Goal: Transaction & Acquisition: Subscribe to service/newsletter

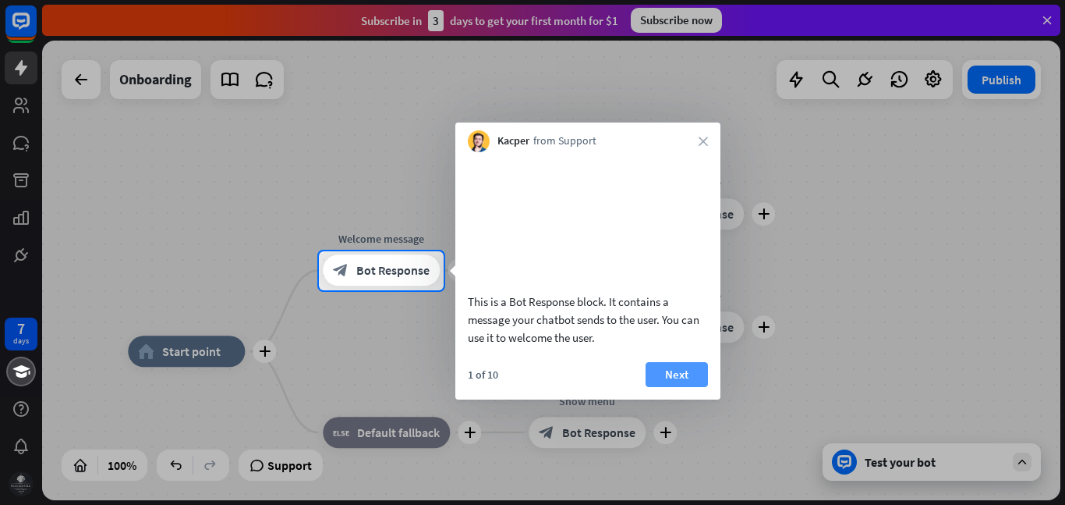
click at [678, 381] on button "Next" at bounding box center [677, 374] width 62 height 25
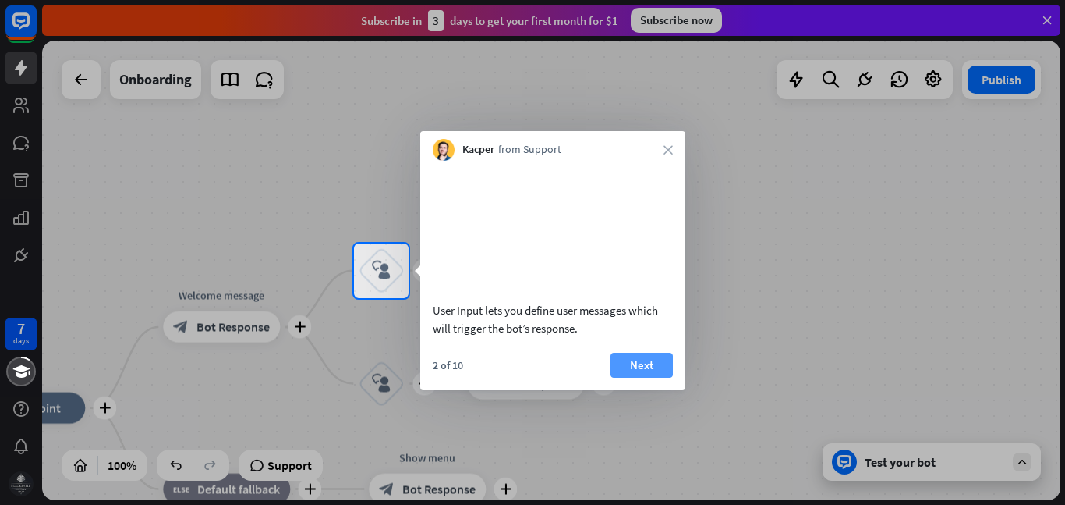
click at [658, 377] on button "Next" at bounding box center [642, 364] width 62 height 25
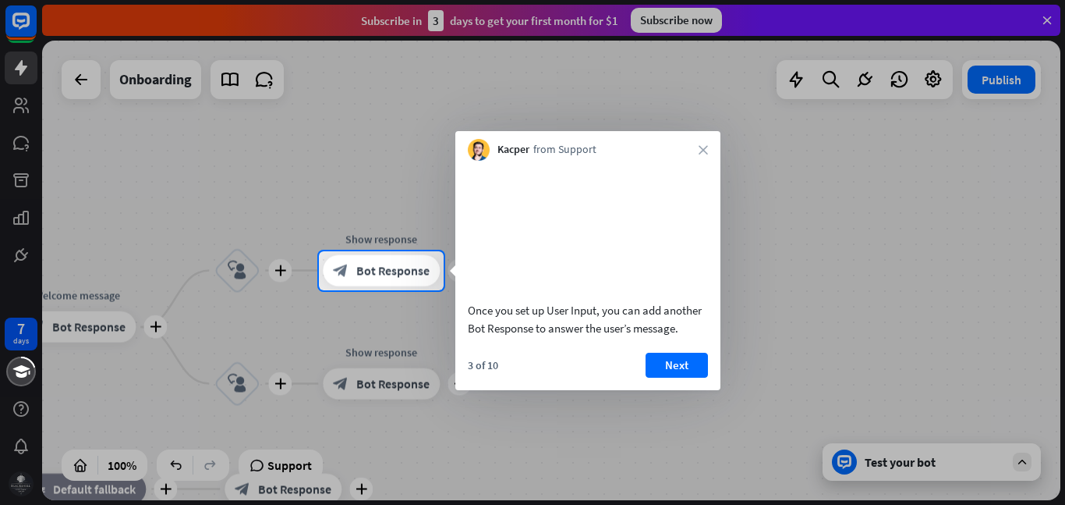
click at [658, 377] on button "Next" at bounding box center [677, 364] width 62 height 25
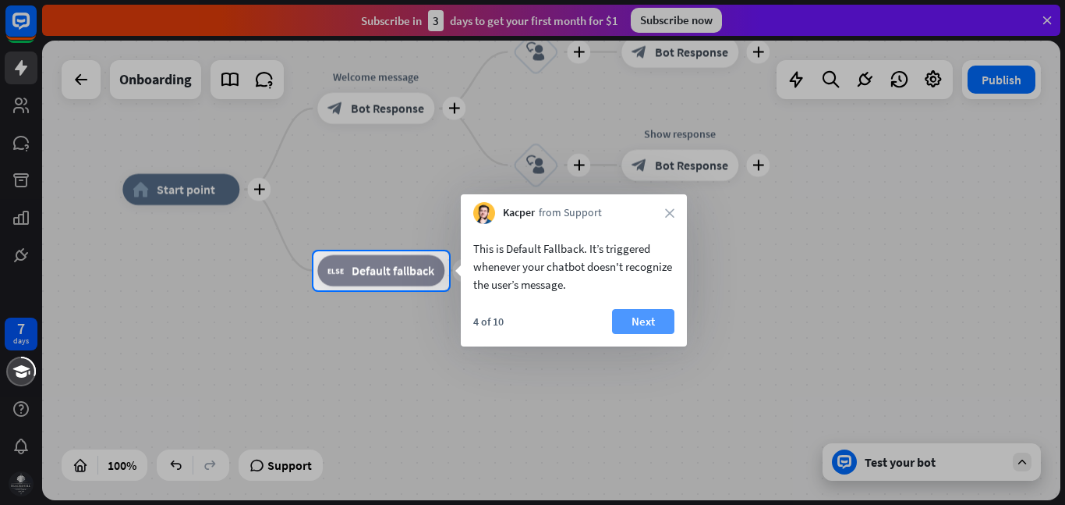
click at [618, 310] on button "Next" at bounding box center [643, 321] width 62 height 25
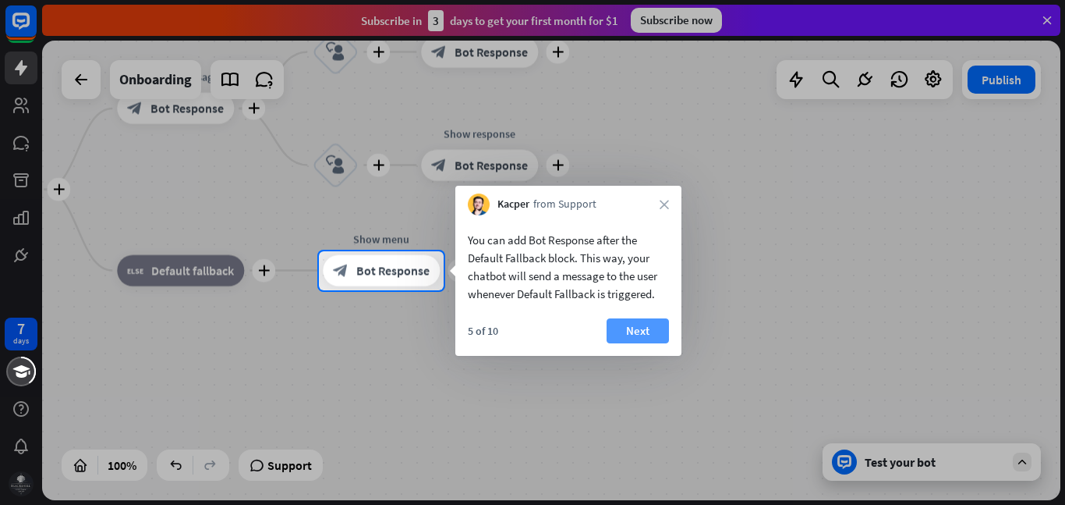
click at [633, 323] on button "Next" at bounding box center [638, 330] width 62 height 25
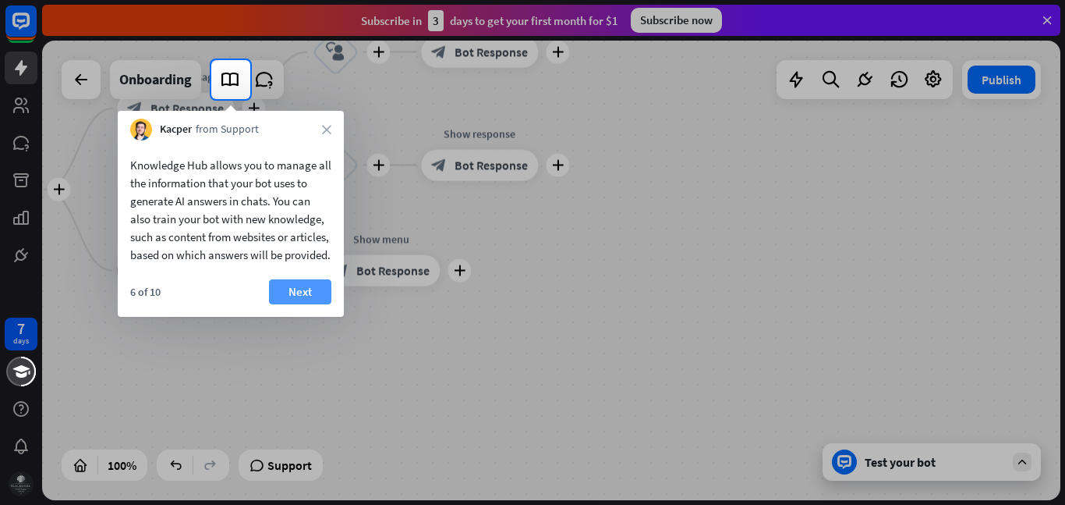
click at [317, 304] on button "Next" at bounding box center [300, 291] width 62 height 25
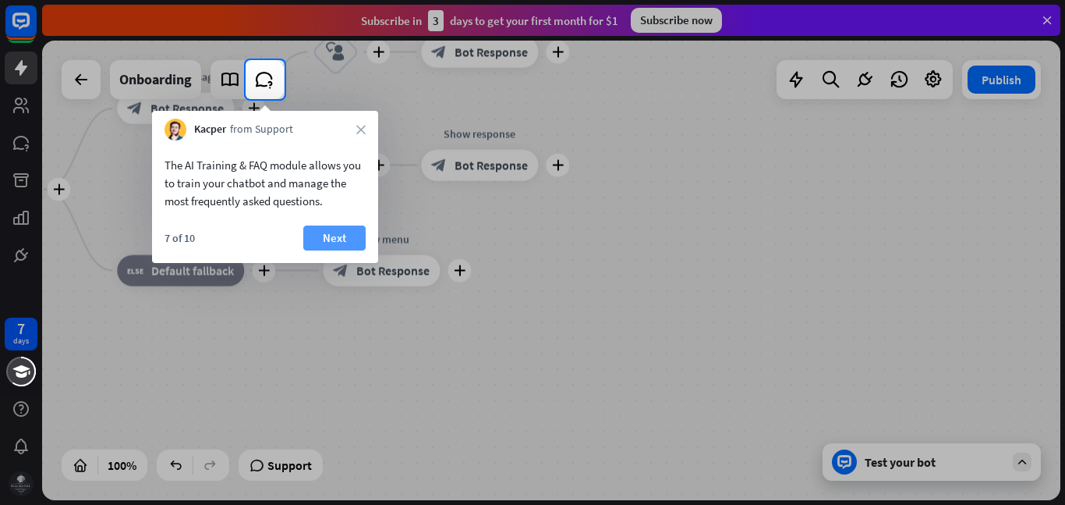
click at [342, 235] on button "Next" at bounding box center [334, 237] width 62 height 25
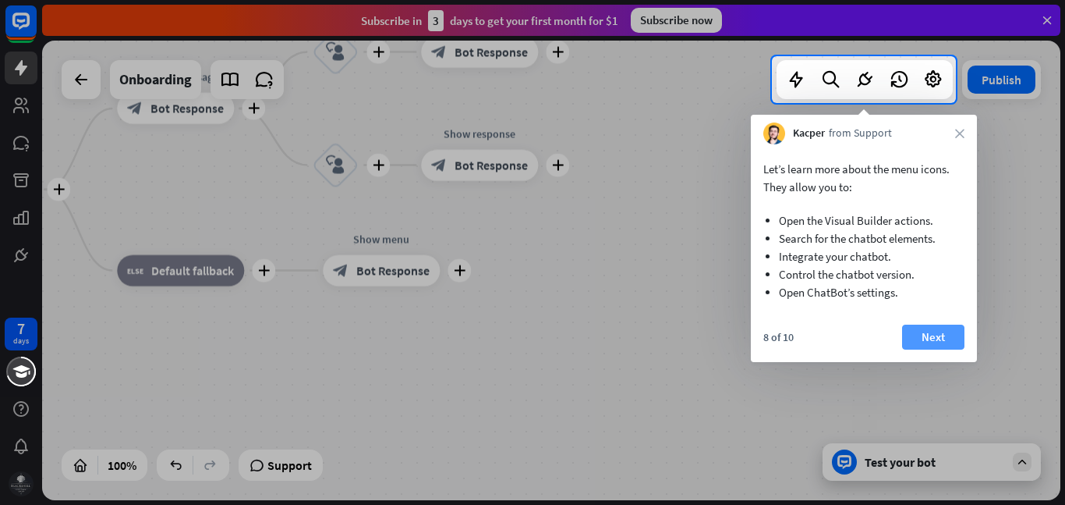
click at [944, 330] on button "Next" at bounding box center [933, 336] width 62 height 25
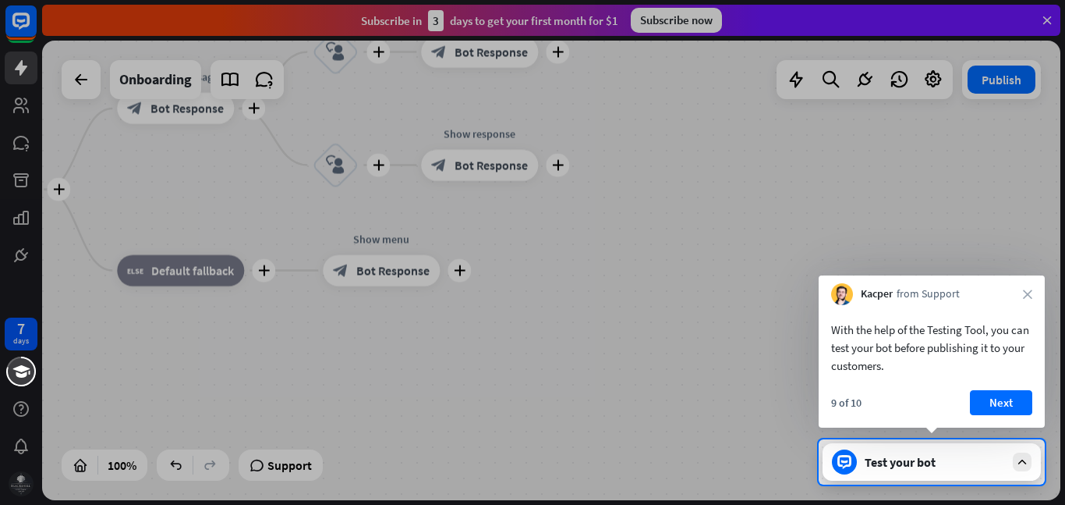
click at [988, 388] on div "With the help of the Testing Tool, you can test your bot before publishing it t…" at bounding box center [932, 366] width 226 height 122
click at [986, 392] on button "Next" at bounding box center [1001, 402] width 62 height 25
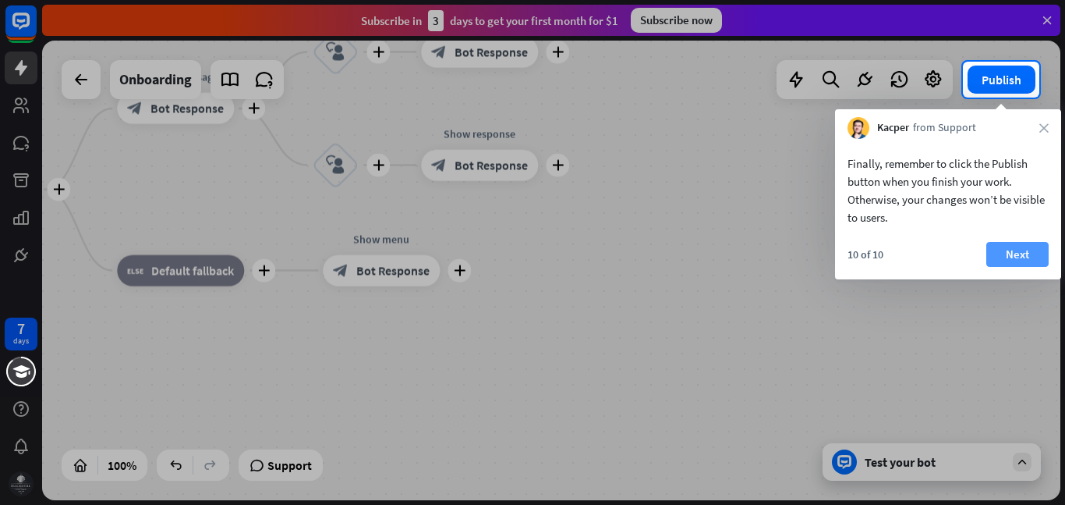
click at [1022, 246] on button "Next" at bounding box center [1017, 254] width 62 height 25
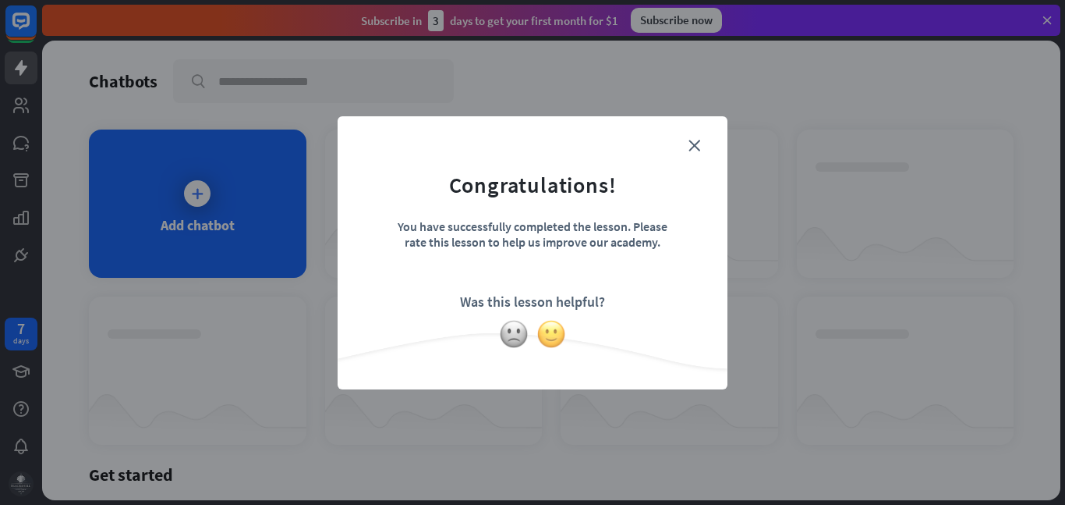
click at [548, 331] on img at bounding box center [551, 334] width 30 height 30
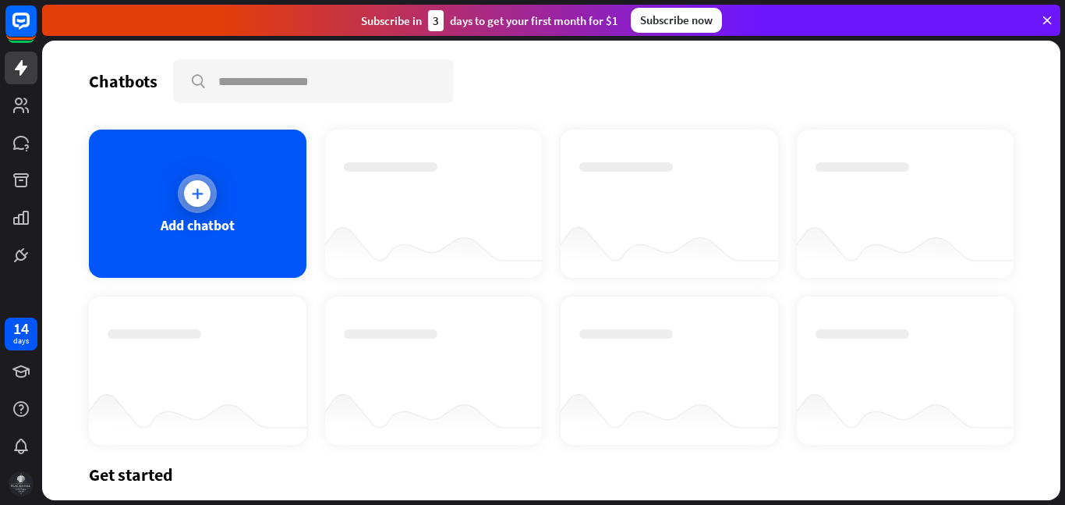
click at [197, 201] on div at bounding box center [197, 193] width 27 height 27
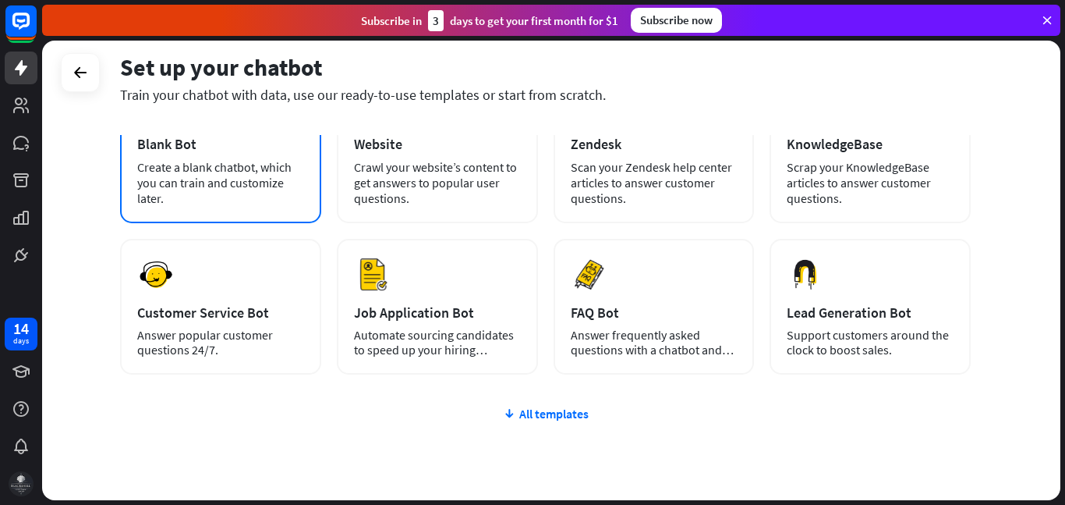
scroll to position [125, 0]
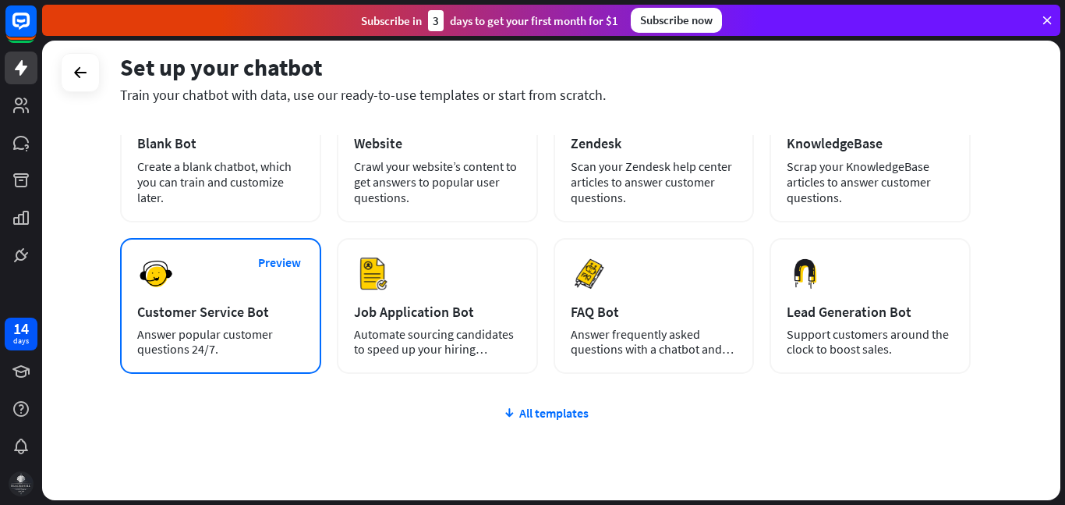
click at [206, 253] on div "Preview Customer Service Bot Answer popular customer questions 24/7." at bounding box center [220, 306] width 201 height 136
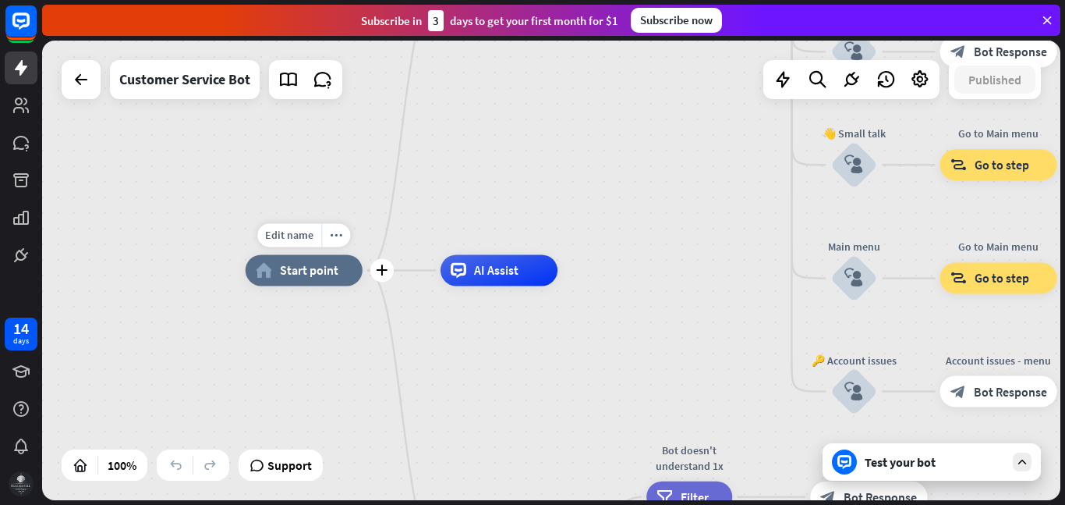
click at [318, 257] on div "home_2 Start point" at bounding box center [304, 269] width 117 height 31
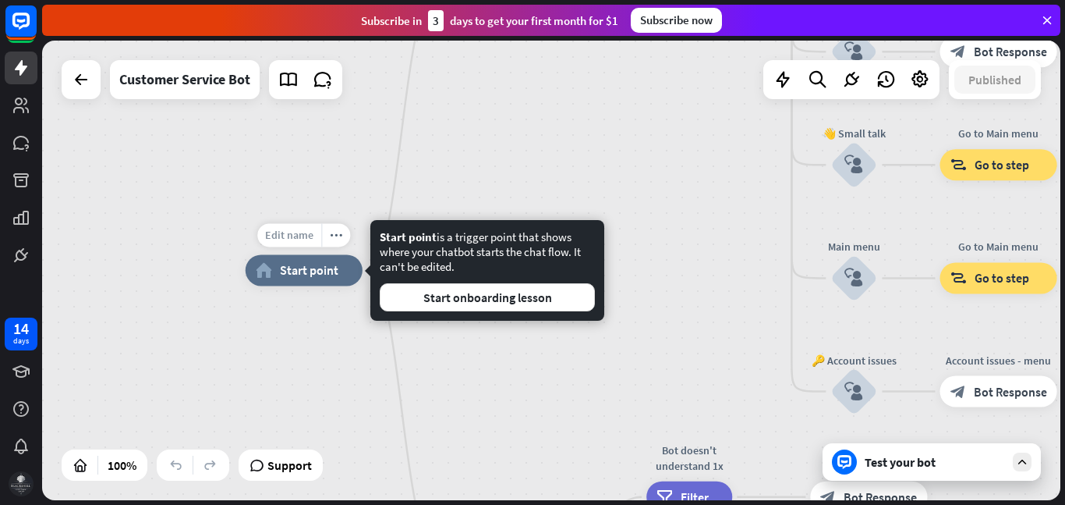
click at [296, 231] on span "Edit name" at bounding box center [289, 235] width 48 height 14
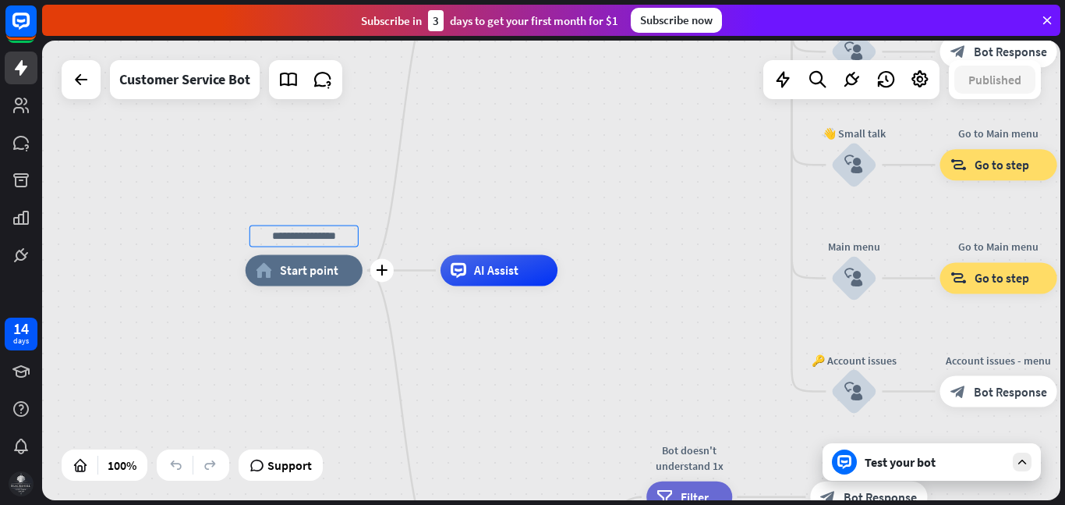
click at [335, 233] on input "text" at bounding box center [304, 236] width 109 height 22
click at [518, 278] on div "AI Assist" at bounding box center [499, 269] width 117 height 31
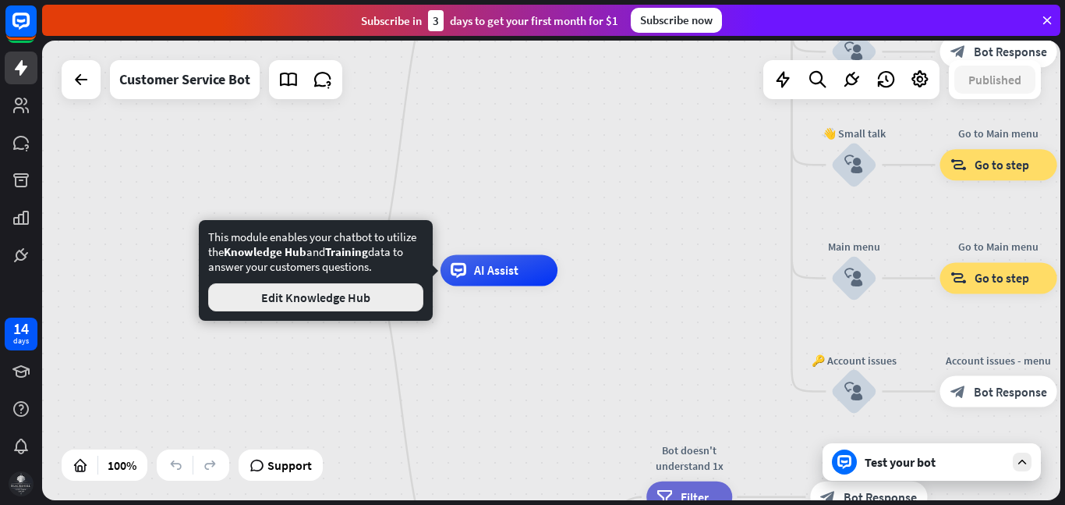
click at [383, 308] on button "Edit Knowledge Hub" at bounding box center [315, 297] width 215 height 28
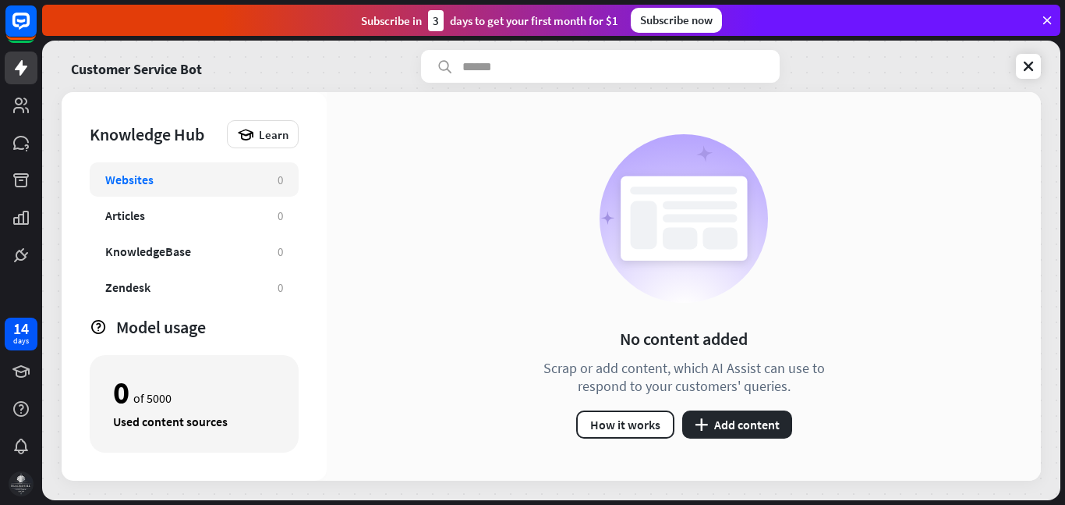
click at [671, 11] on div "Subscribe now" at bounding box center [676, 20] width 91 height 25
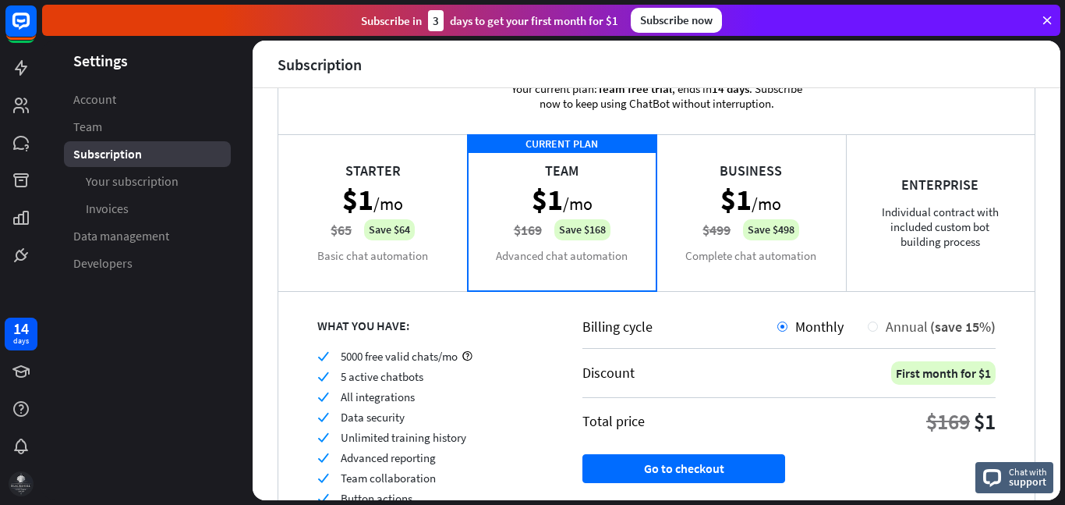
scroll to position [53, 0]
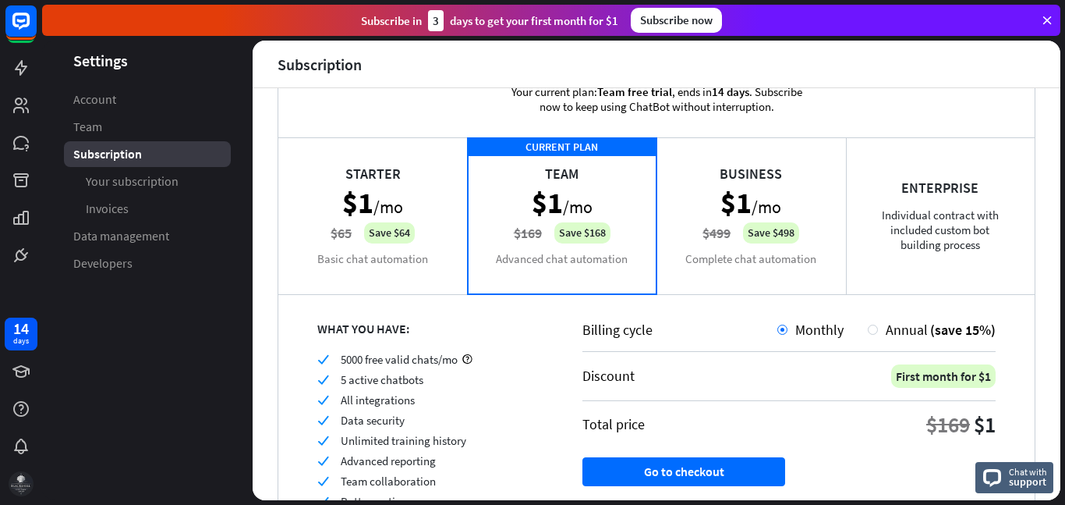
click at [828, 246] on div "Business $1 /mo $499 Save $498 Complete chat automation" at bounding box center [751, 215] width 189 height 156
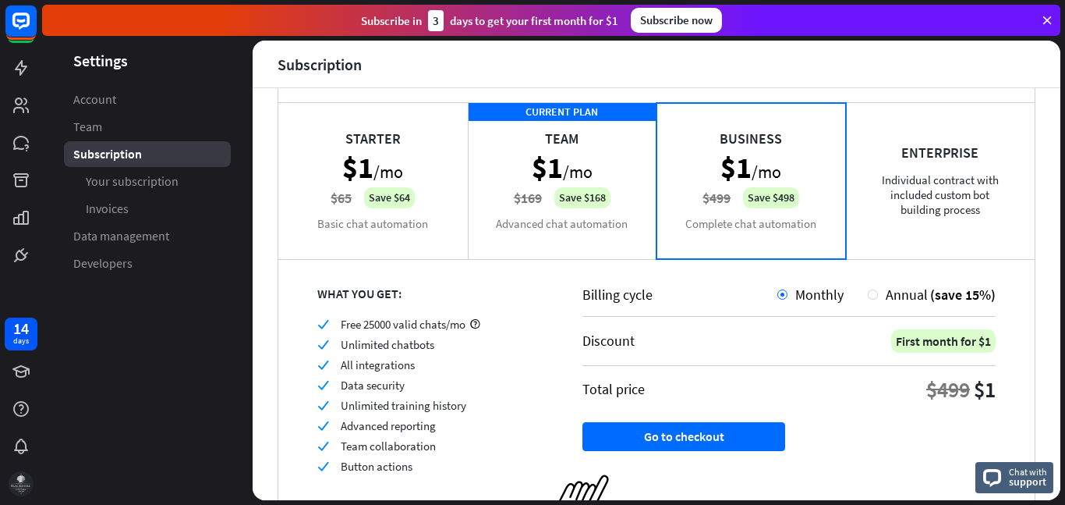
scroll to position [90, 0]
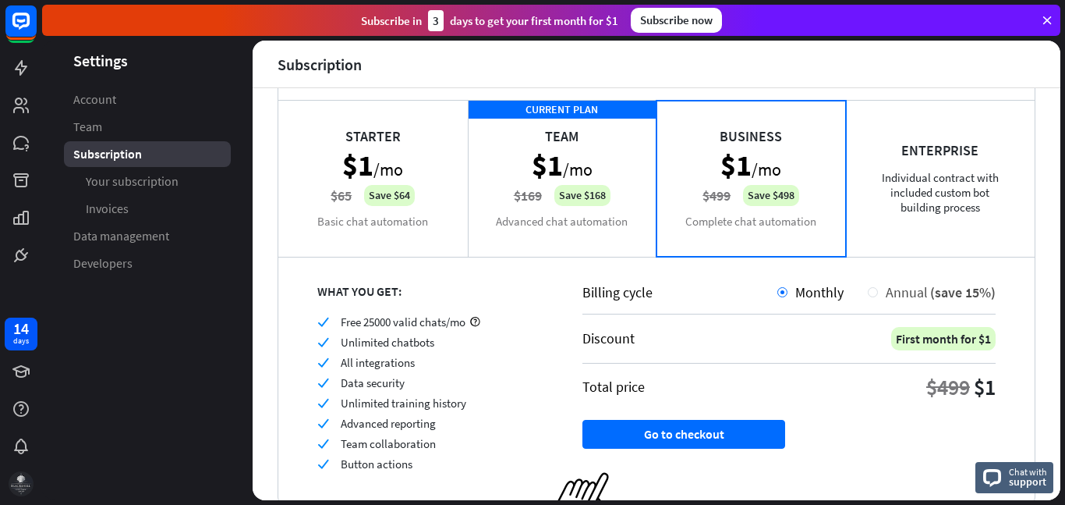
click at [874, 292] on div at bounding box center [873, 292] width 10 height 10
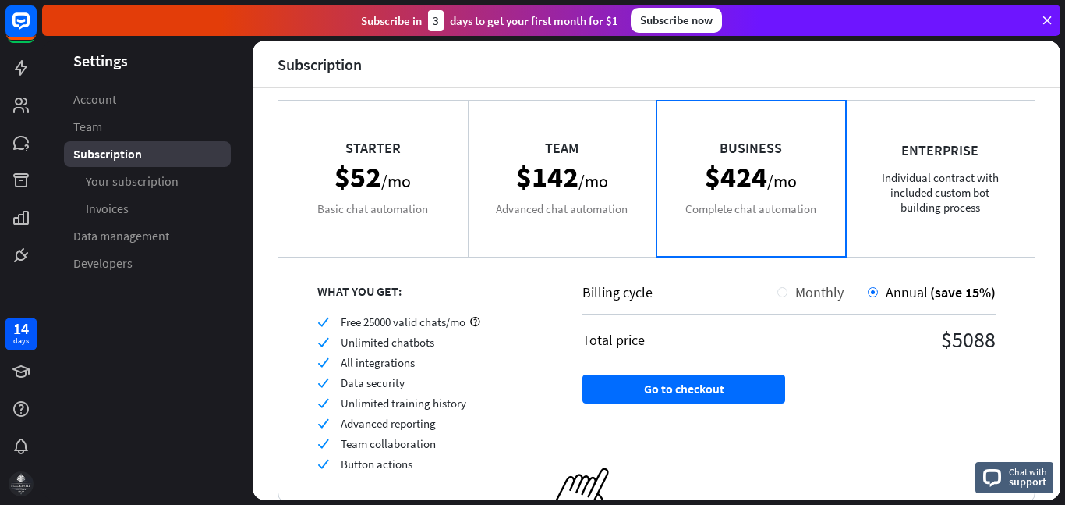
click at [786, 289] on div at bounding box center [782, 292] width 10 height 10
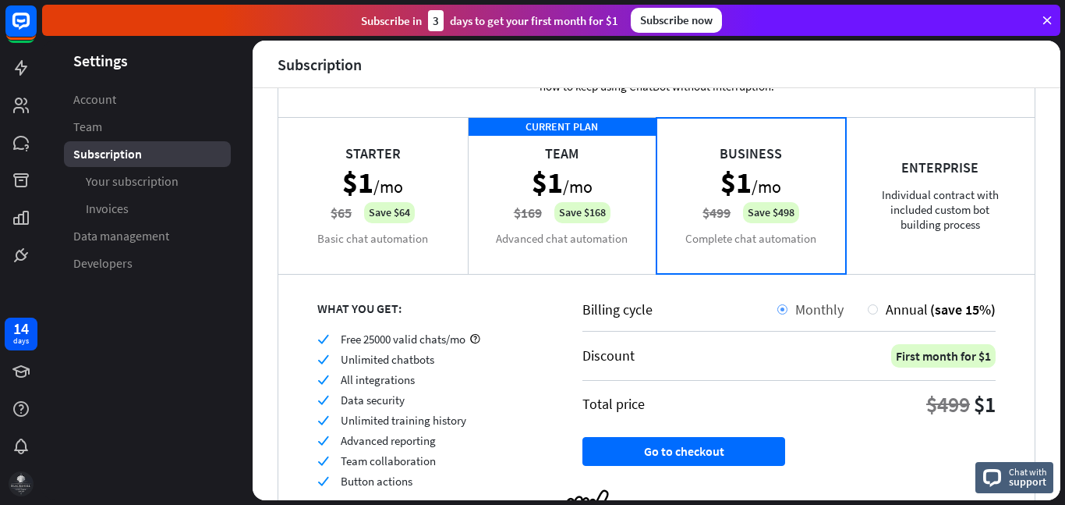
scroll to position [70, 0]
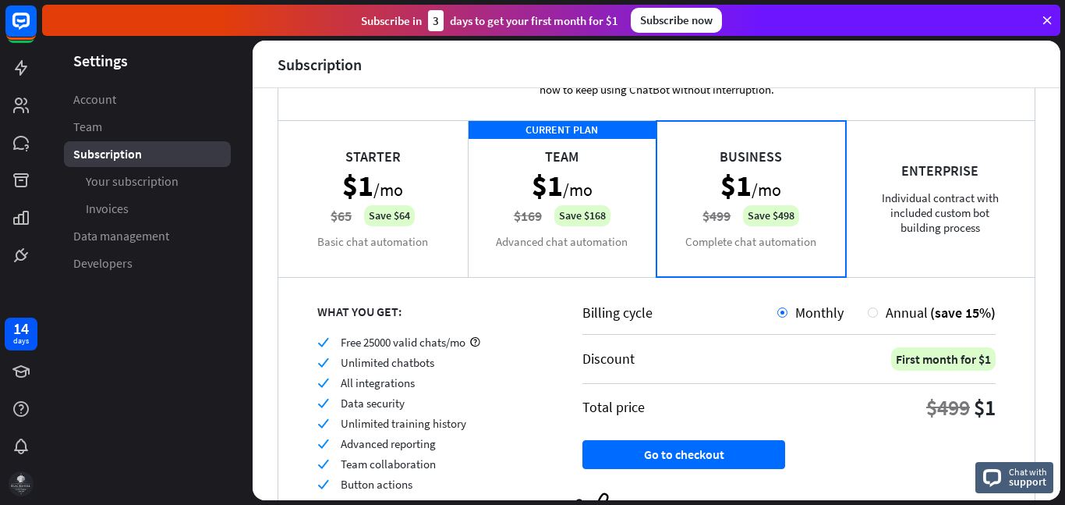
click at [572, 250] on div "CURRENT PLAN Team $1 /mo $169 Save $168 Advanced chat automation" at bounding box center [562, 198] width 189 height 156
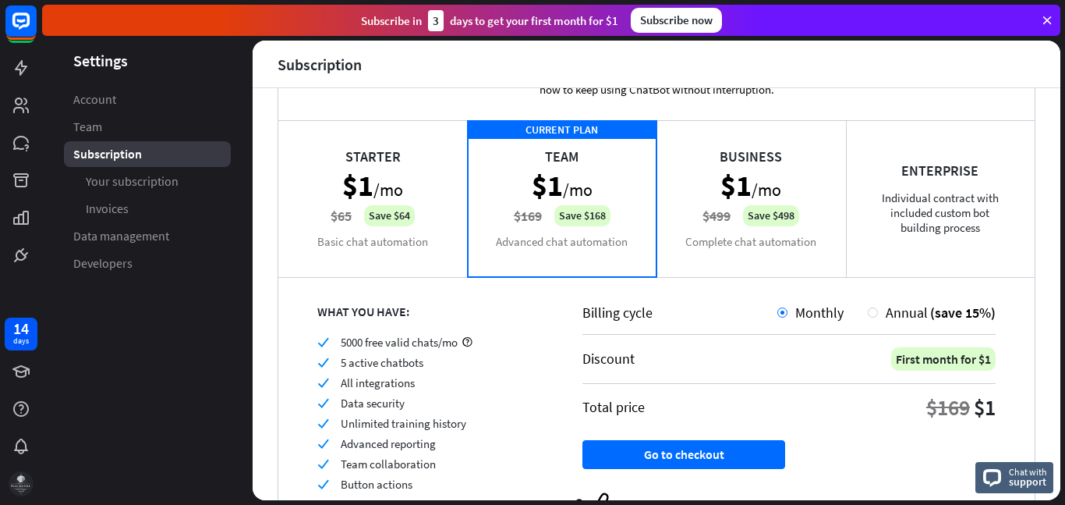
click at [762, 217] on div "Business $1 /mo $499 Save $498 Complete chat automation" at bounding box center [751, 198] width 189 height 156
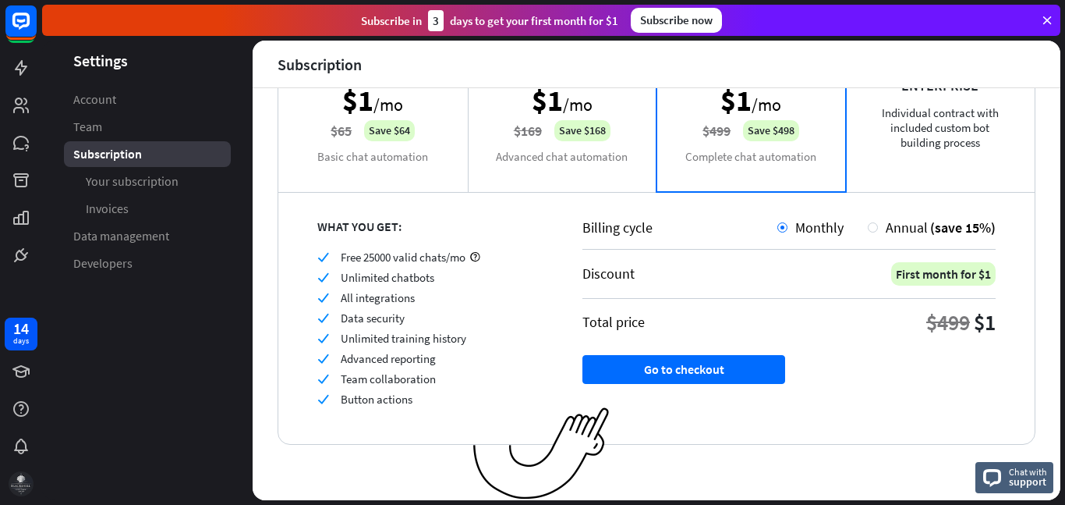
scroll to position [0, 0]
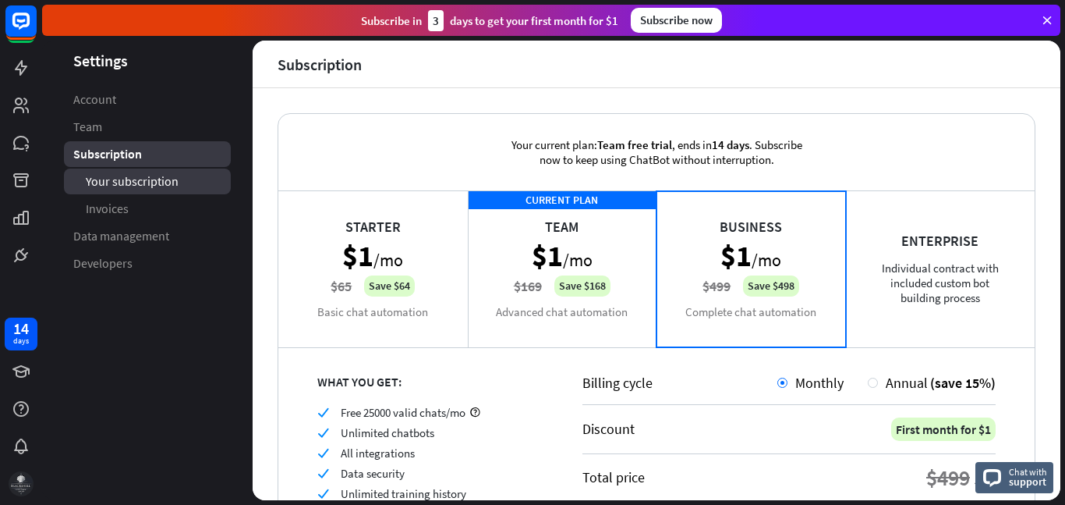
click at [186, 183] on link "Your subscription" at bounding box center [147, 181] width 167 height 26
click at [172, 147] on link "Subscription" at bounding box center [147, 154] width 167 height 26
click at [172, 147] on div "Subscription" at bounding box center [147, 154] width 167 height 26
click at [419, 229] on div "Starter $1 /mo $65 Save $64 Basic chat automation" at bounding box center [372, 268] width 189 height 156
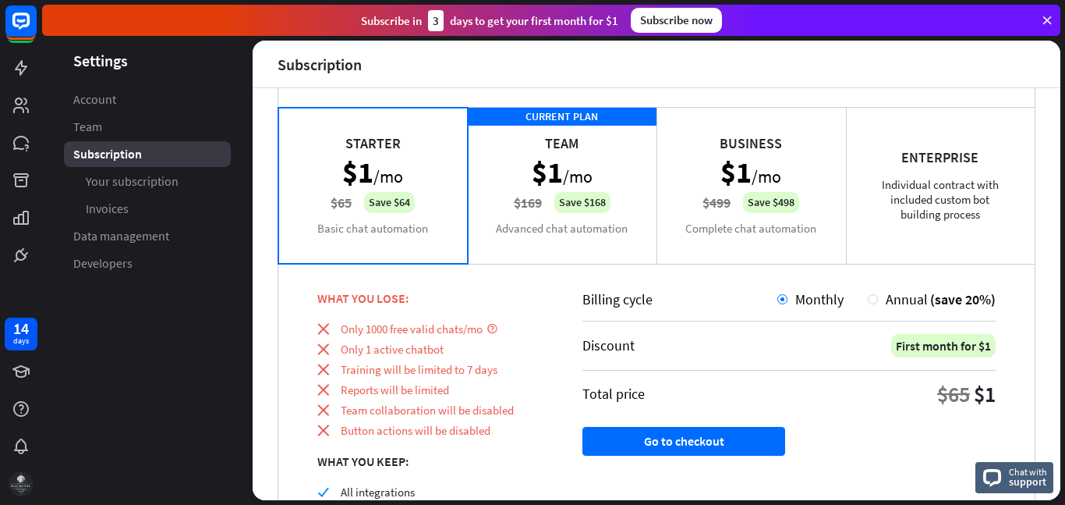
scroll to position [85, 0]
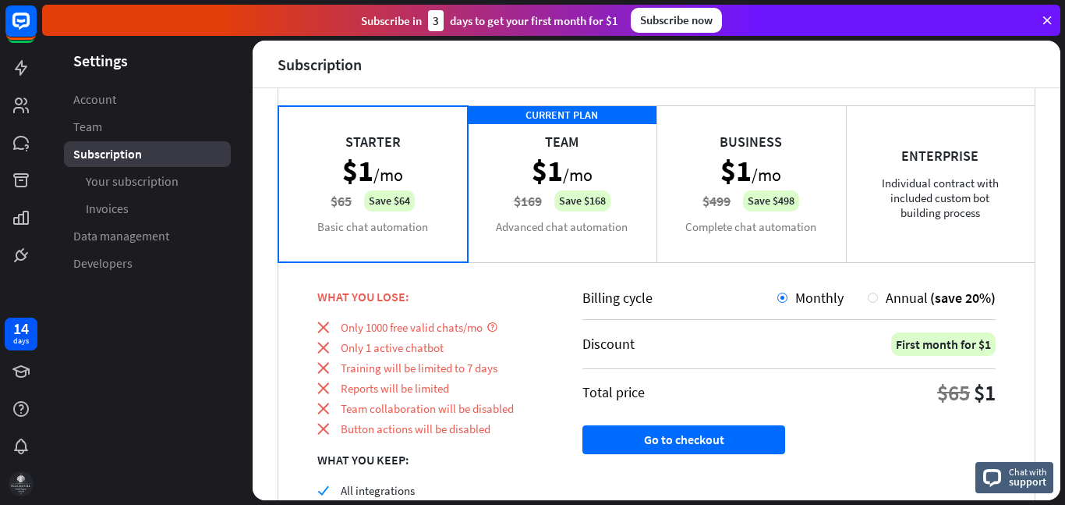
click at [566, 192] on div "CURRENT PLAN Team $1 /mo $169 Save $168 Advanced chat automation" at bounding box center [562, 183] width 189 height 156
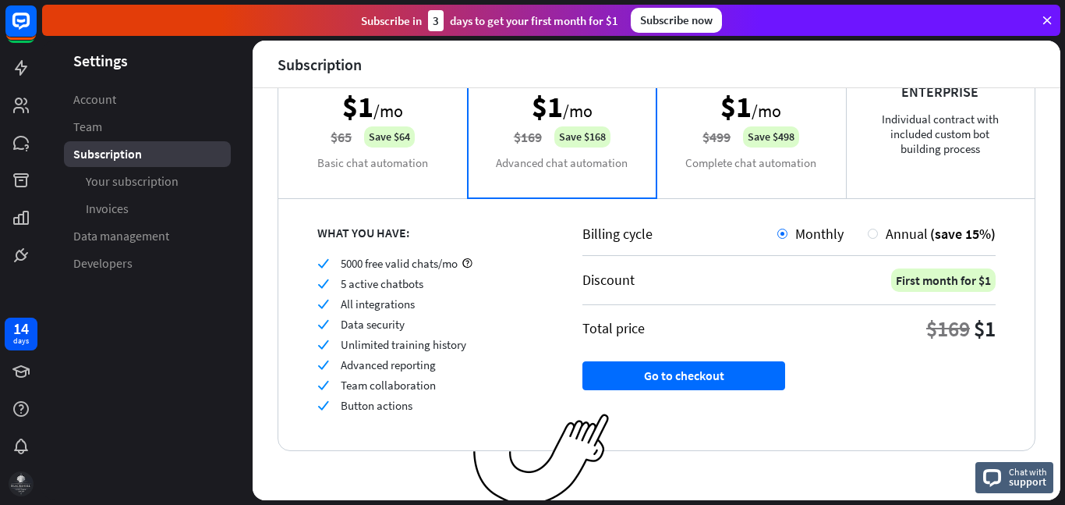
scroll to position [0, 0]
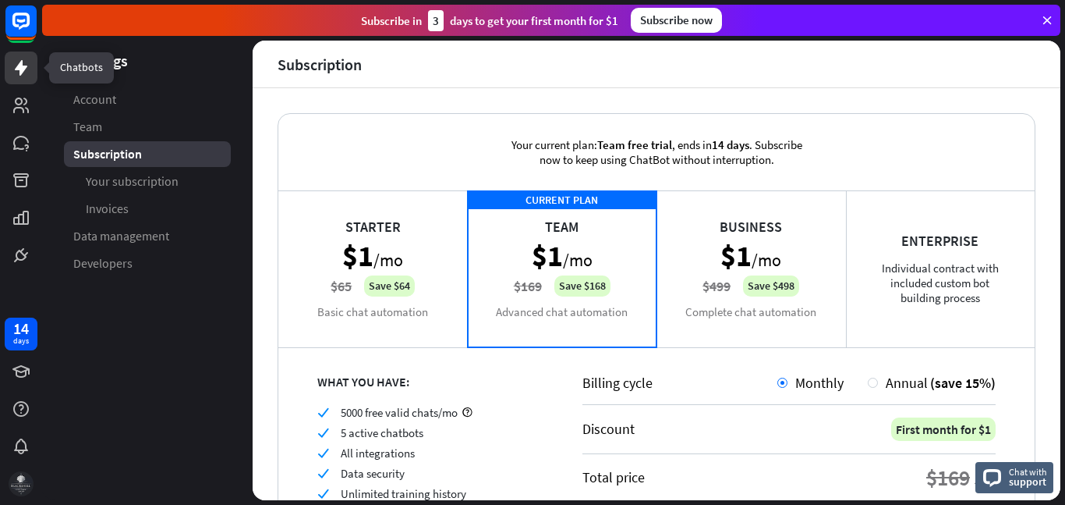
click at [22, 72] on icon at bounding box center [21, 68] width 12 height 16
